Goal: Task Accomplishment & Management: Use online tool/utility

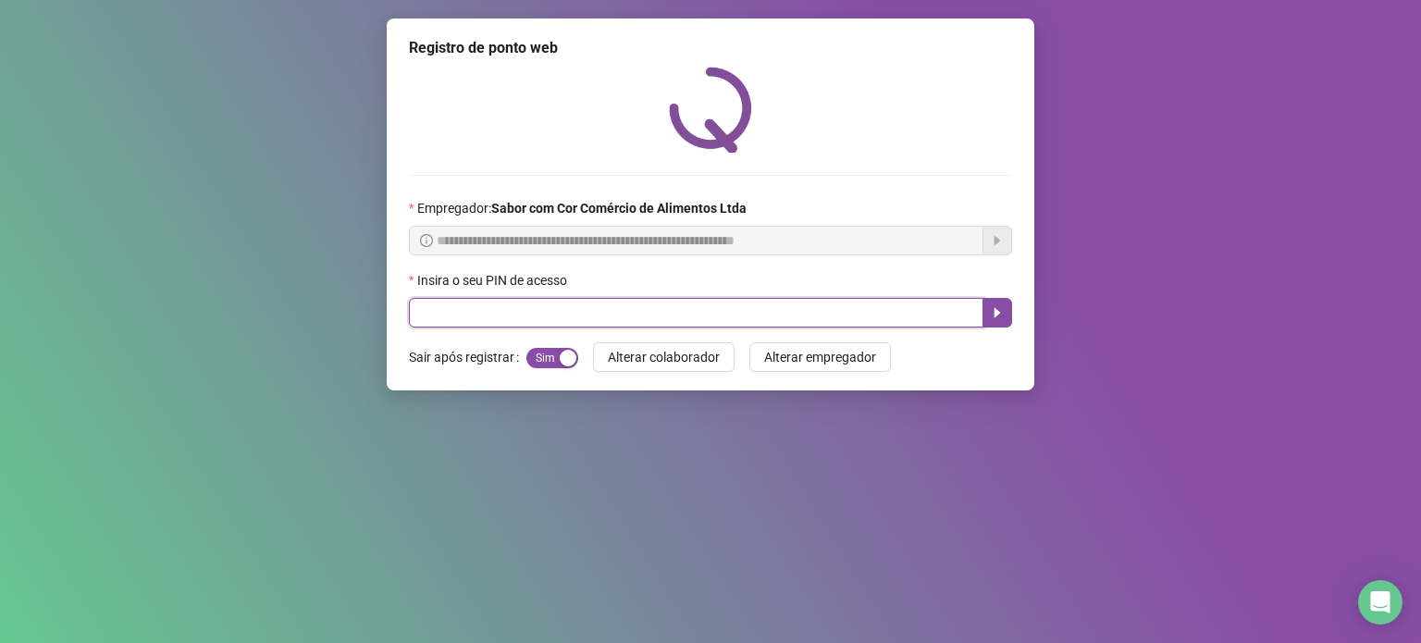
click at [836, 321] on input "text" at bounding box center [696, 313] width 574 height 30
click at [838, 312] on input "text" at bounding box center [696, 313] width 574 height 30
type input "*****"
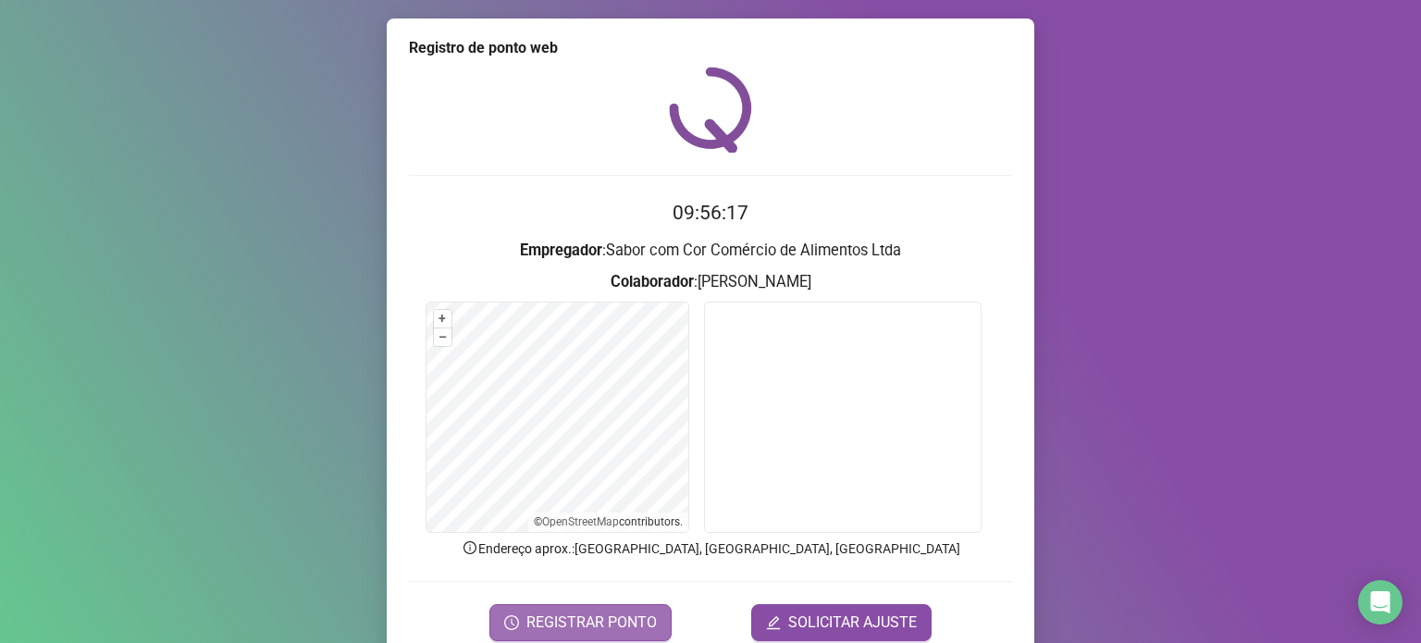
click at [603, 619] on span "REGISTRAR PONTO" at bounding box center [591, 622] width 130 height 22
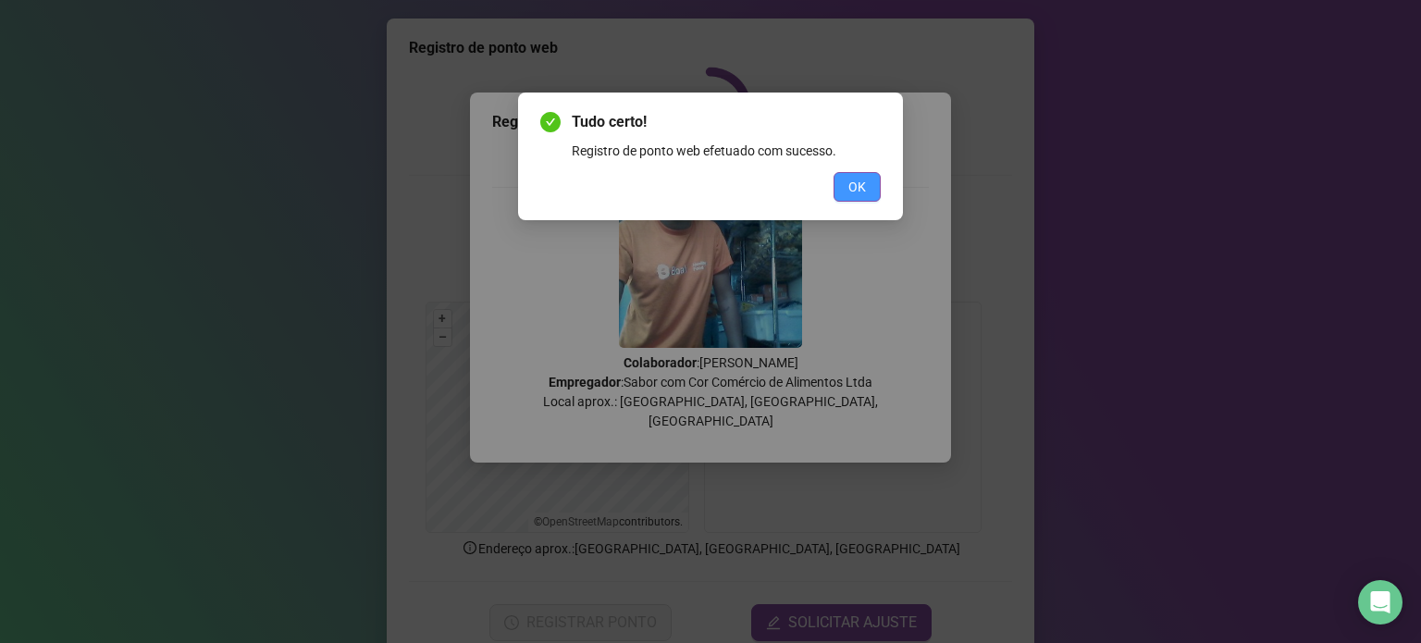
click at [862, 187] on span "OK" at bounding box center [857, 187] width 18 height 20
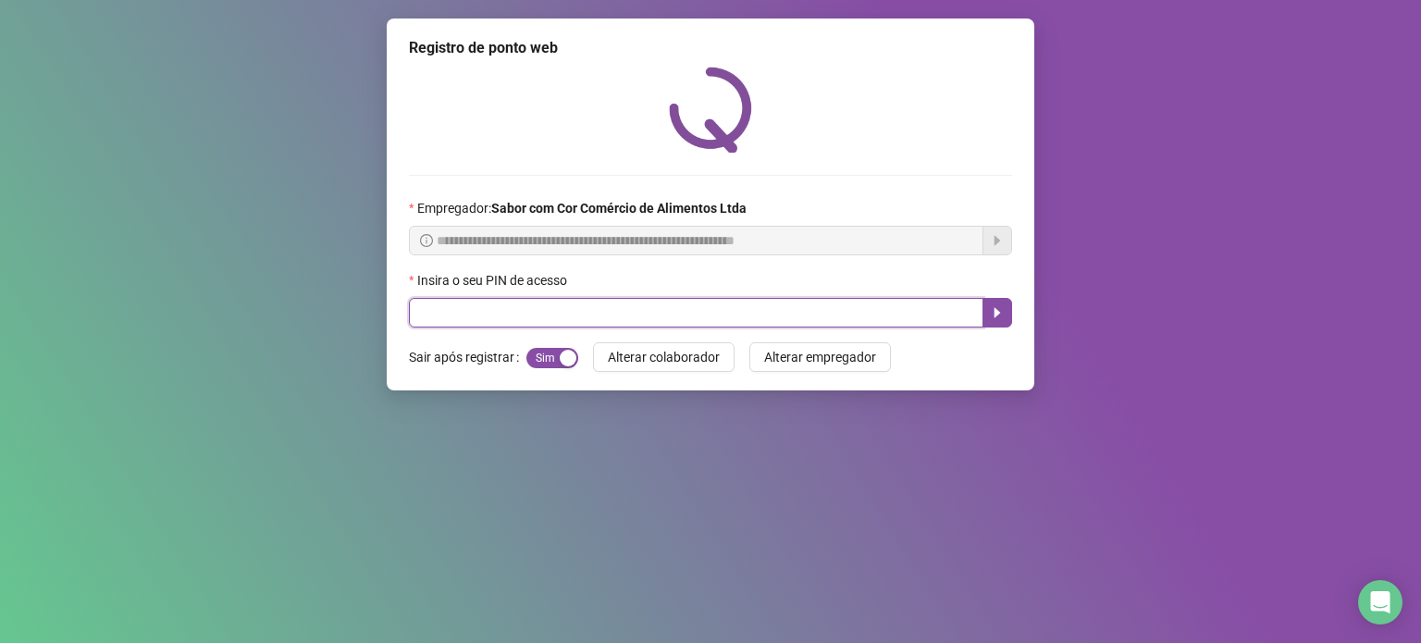
click at [799, 319] on input "text" at bounding box center [696, 313] width 574 height 30
type input "*****"
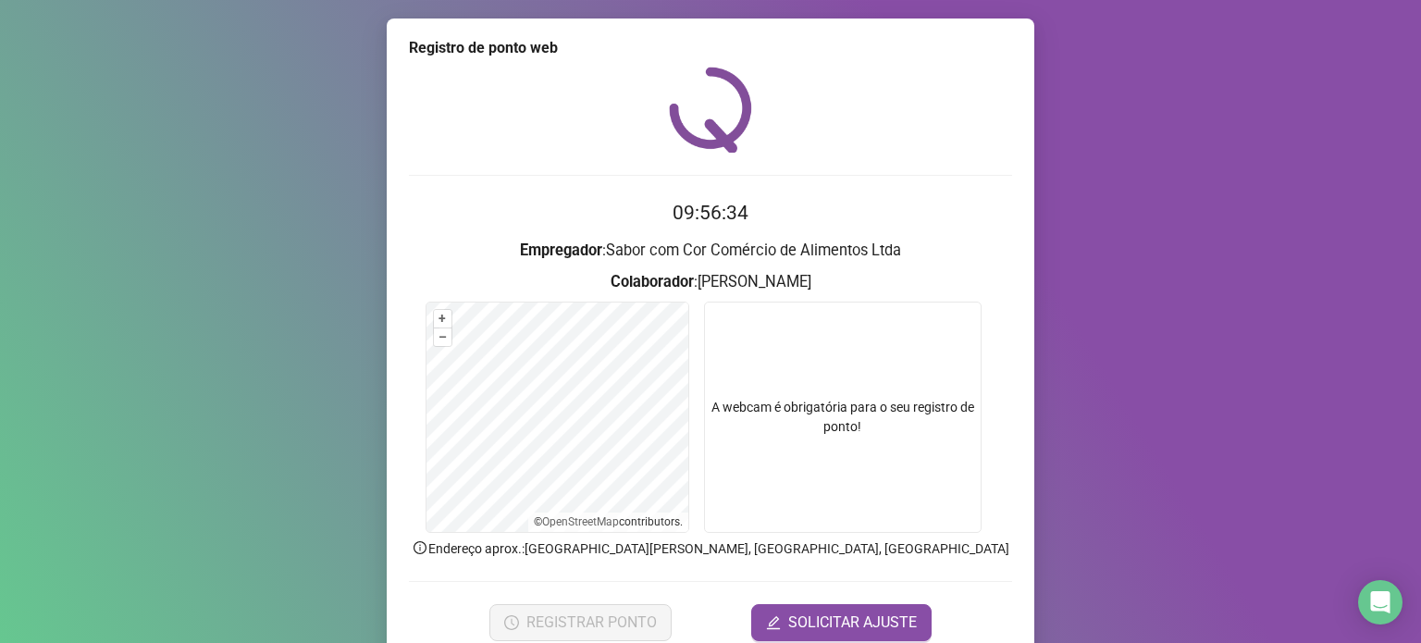
scroll to position [78, 0]
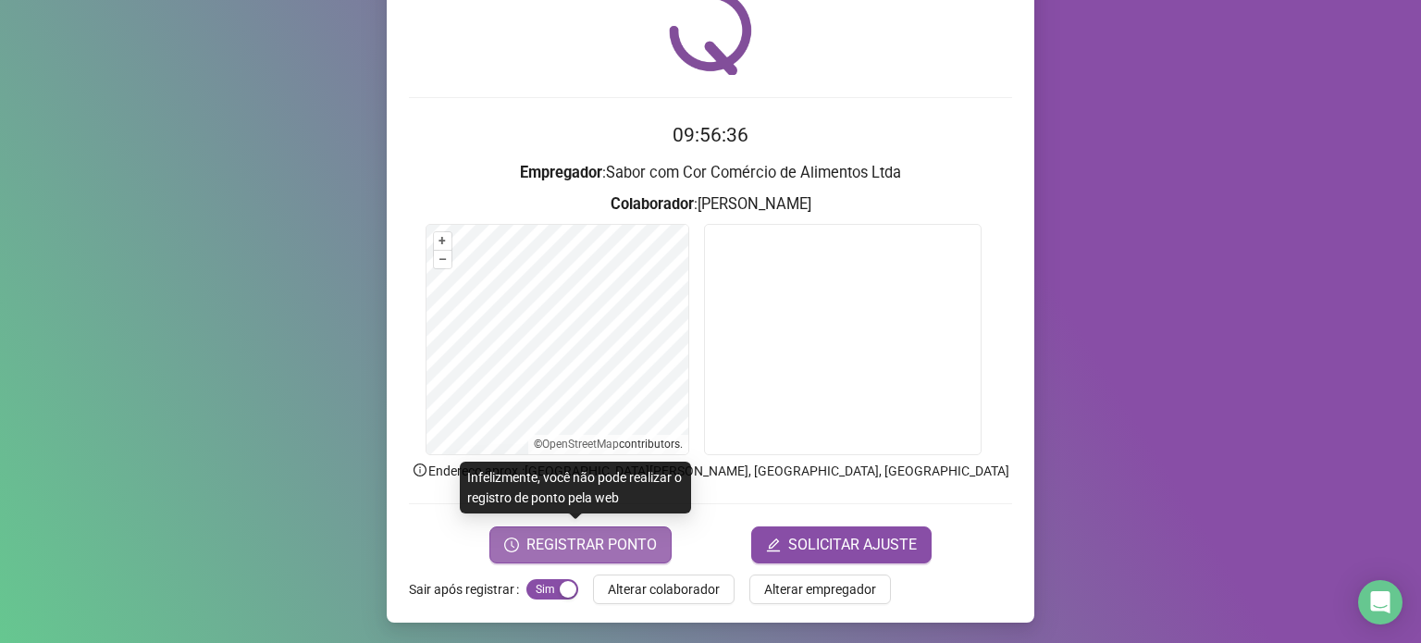
click at [636, 539] on span "REGISTRAR PONTO" at bounding box center [591, 545] width 130 height 22
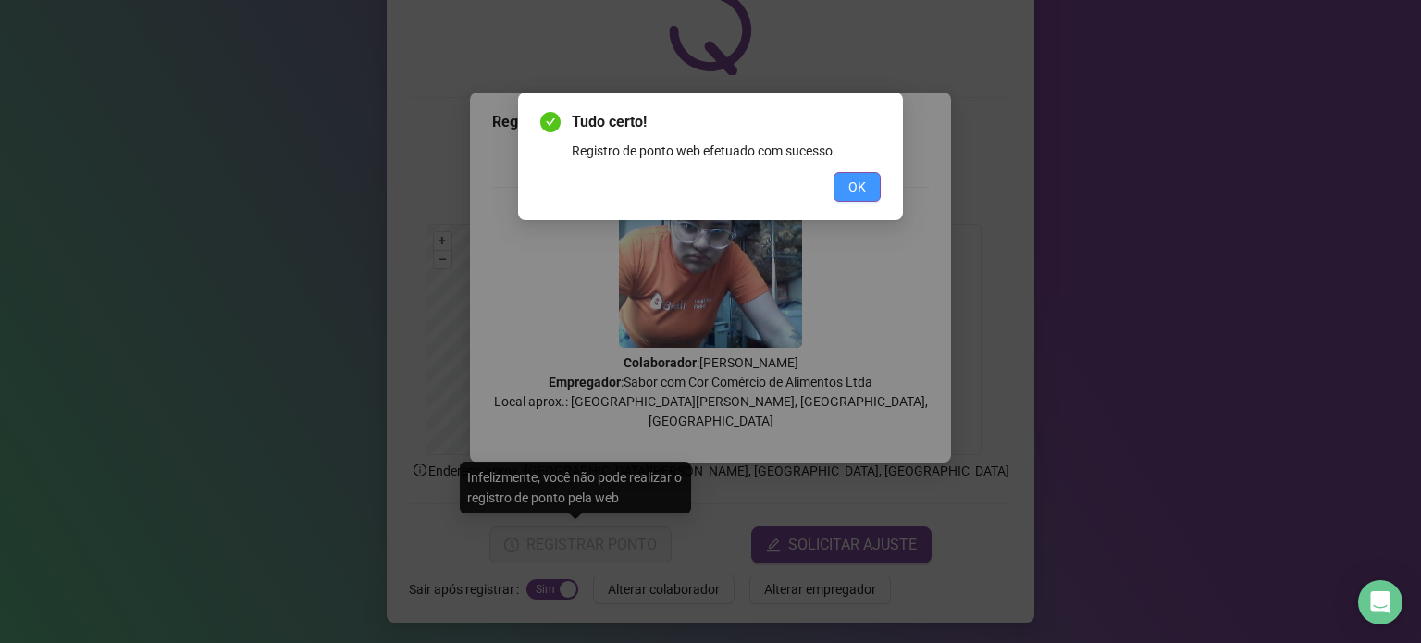
click at [870, 177] on button "OK" at bounding box center [857, 187] width 47 height 30
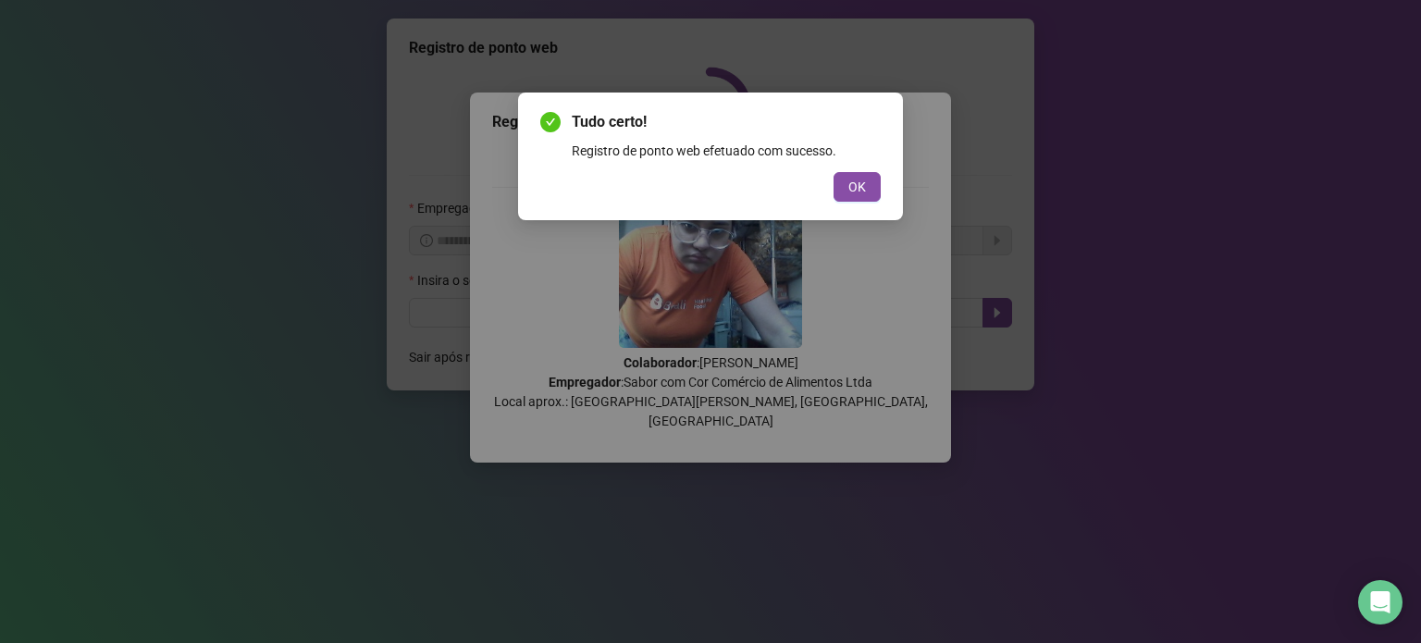
scroll to position [0, 0]
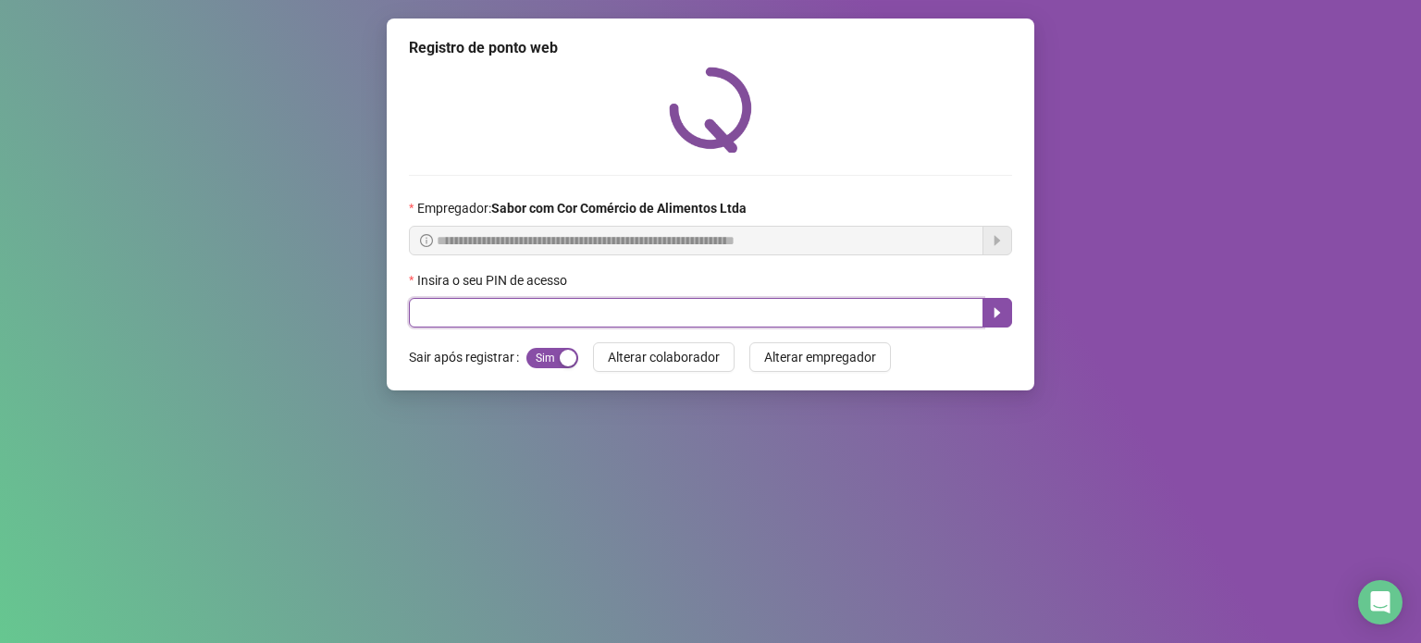
click at [911, 317] on input "text" at bounding box center [696, 313] width 574 height 30
type input "*****"
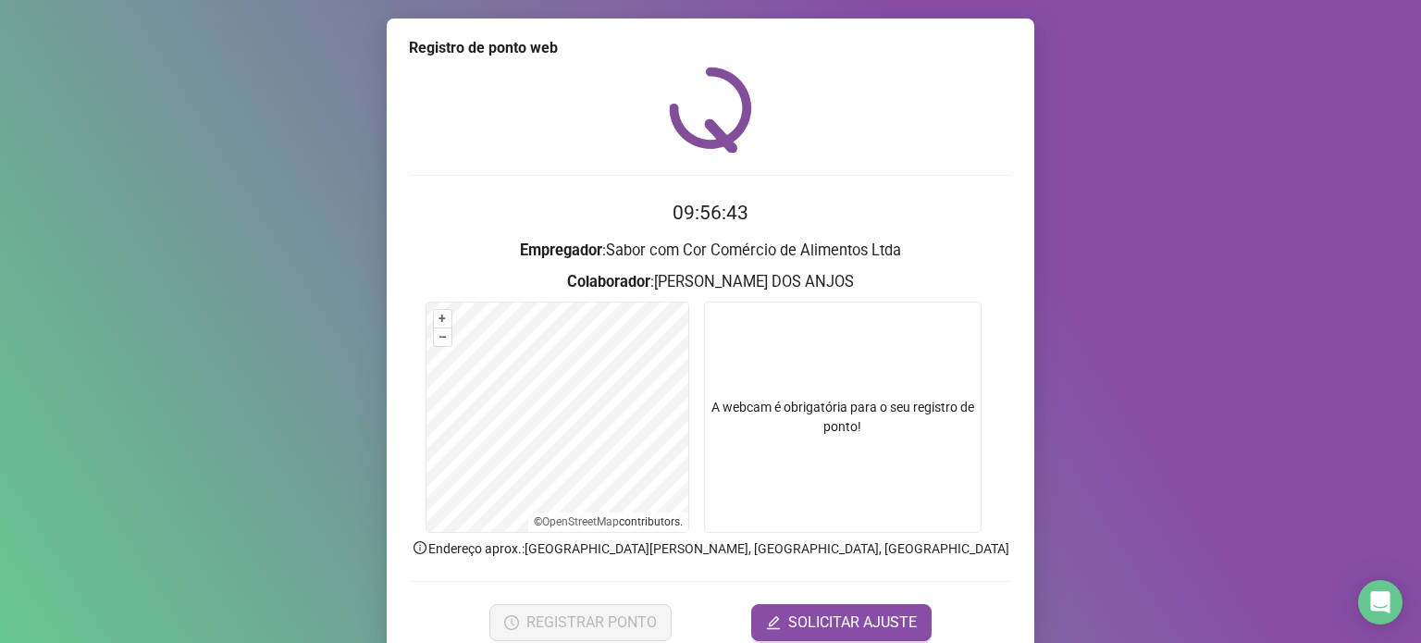
scroll to position [78, 0]
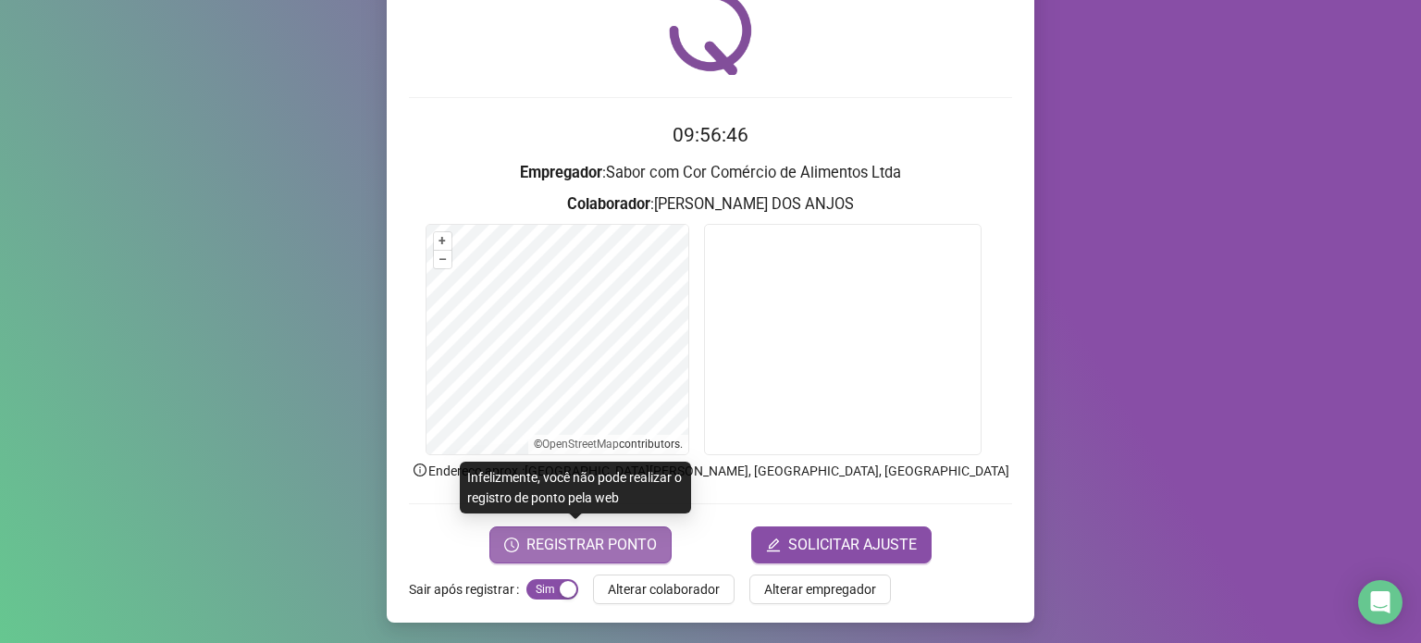
click at [606, 554] on span "REGISTRAR PONTO" at bounding box center [591, 545] width 130 height 22
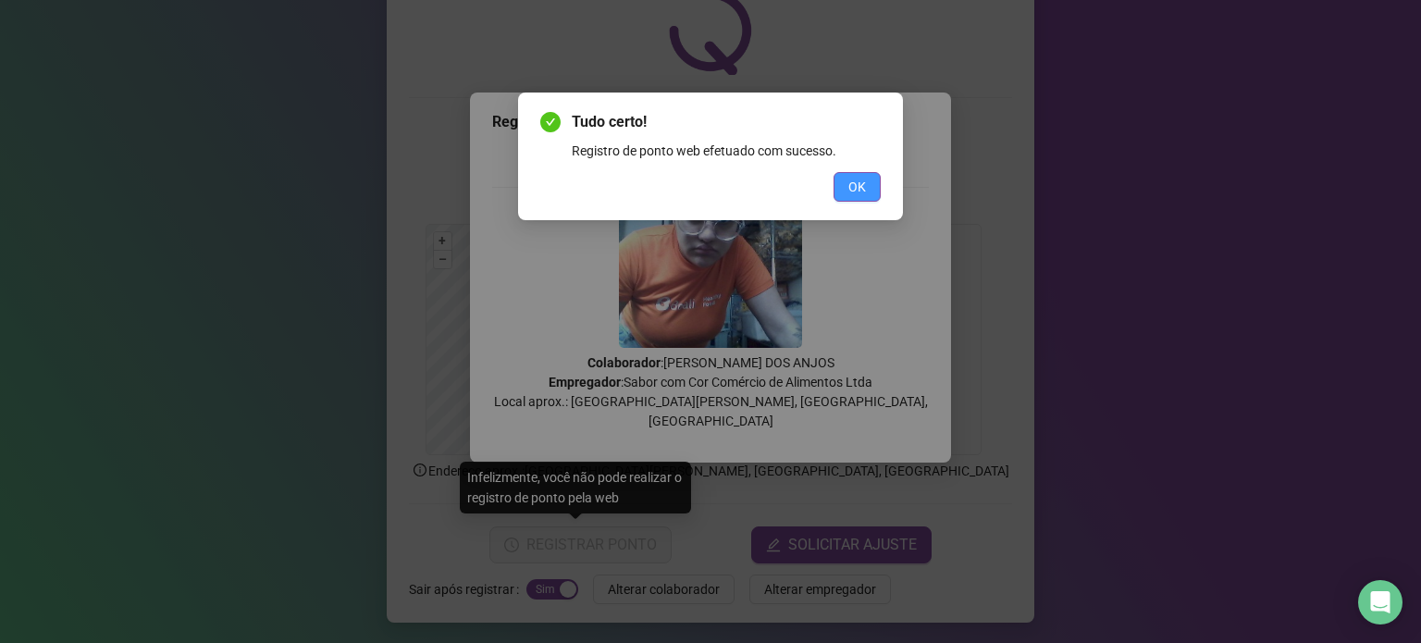
click at [858, 180] on span "OK" at bounding box center [857, 187] width 18 height 20
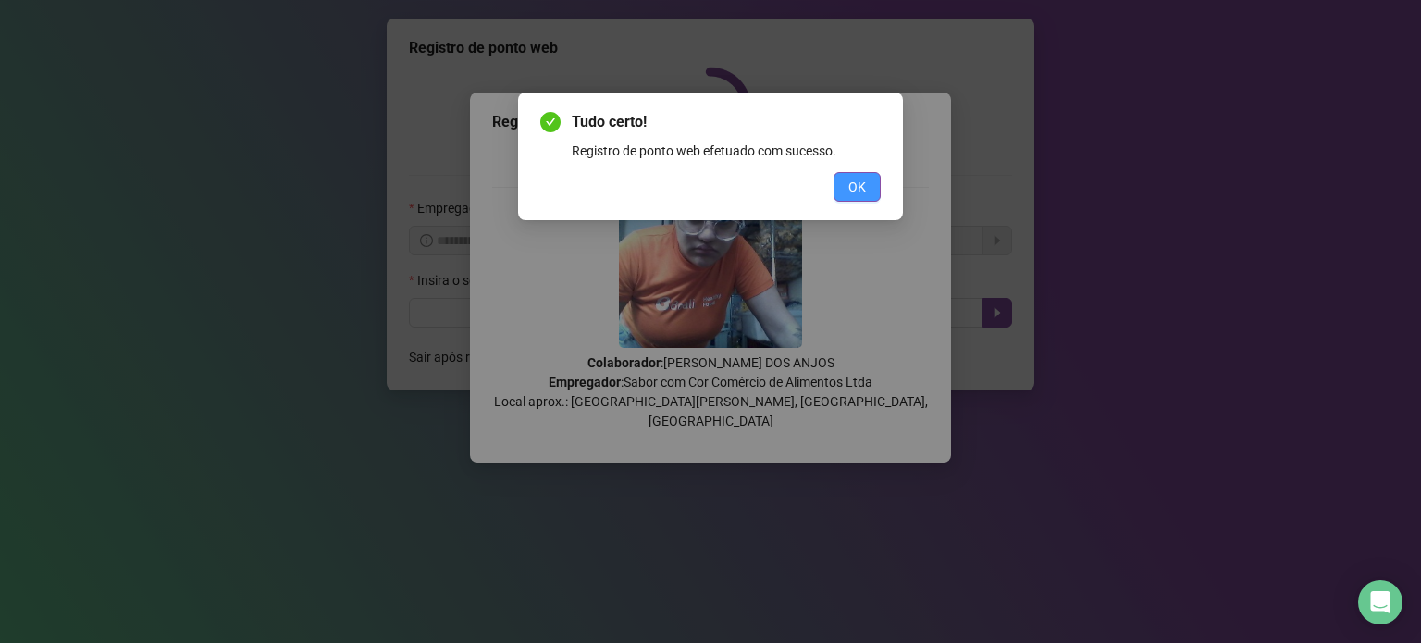
scroll to position [0, 0]
